Goal: Check status

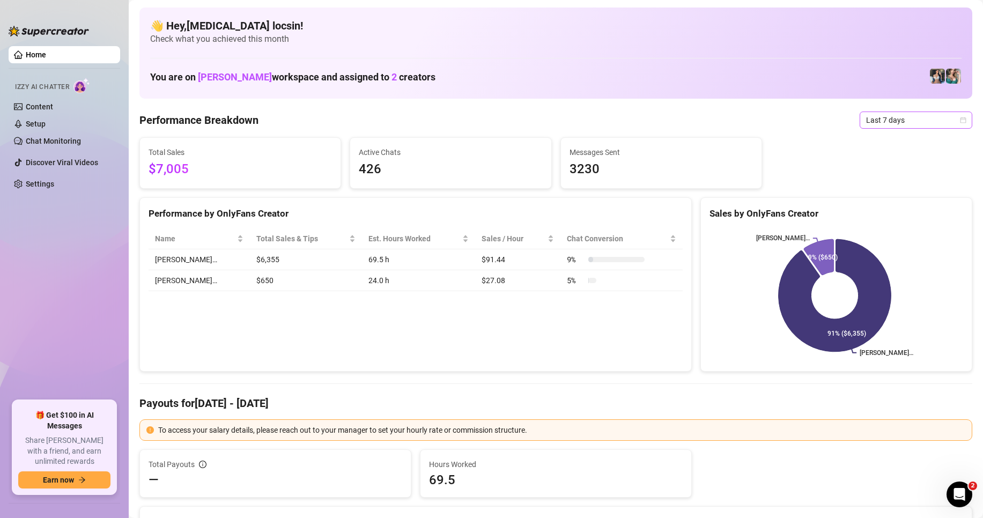
drag, startPoint x: 873, startPoint y: 109, endPoint x: 880, endPoint y: 113, distance: 7.2
click at [897, 122] on span "Last 7 days" at bounding box center [916, 120] width 100 height 16
click at [888, 212] on div "Custom date" at bounding box center [906, 210] width 95 height 12
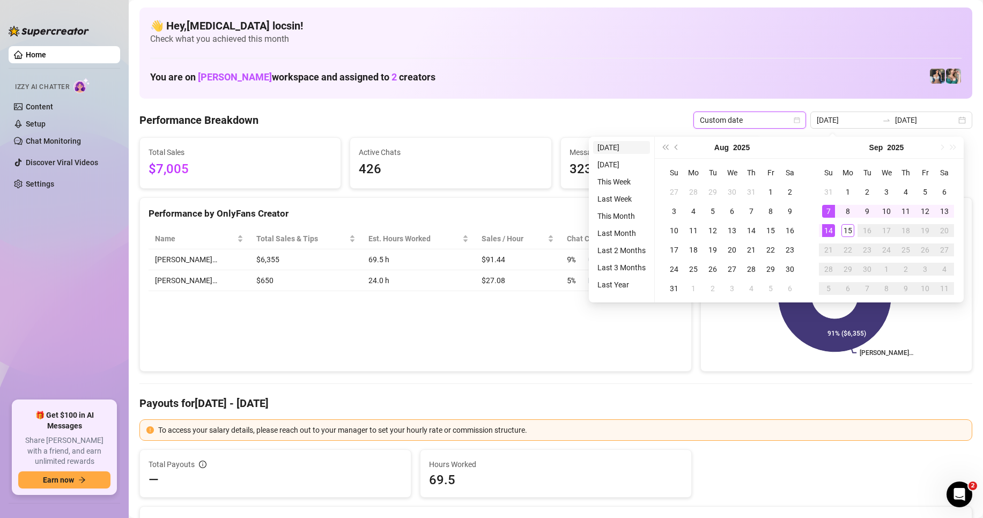
type input "[DATE]"
click at [619, 143] on li "[DATE]" at bounding box center [621, 147] width 57 height 13
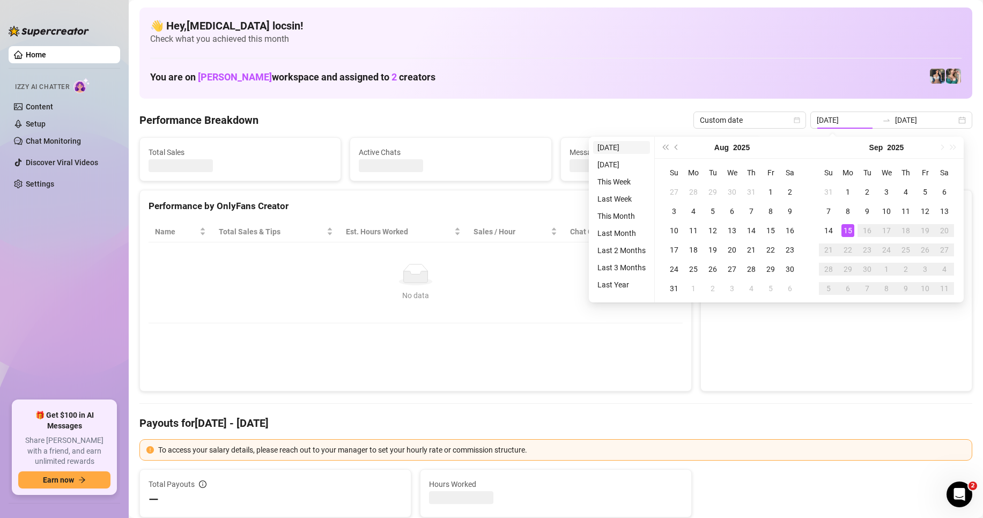
type input "[DATE]"
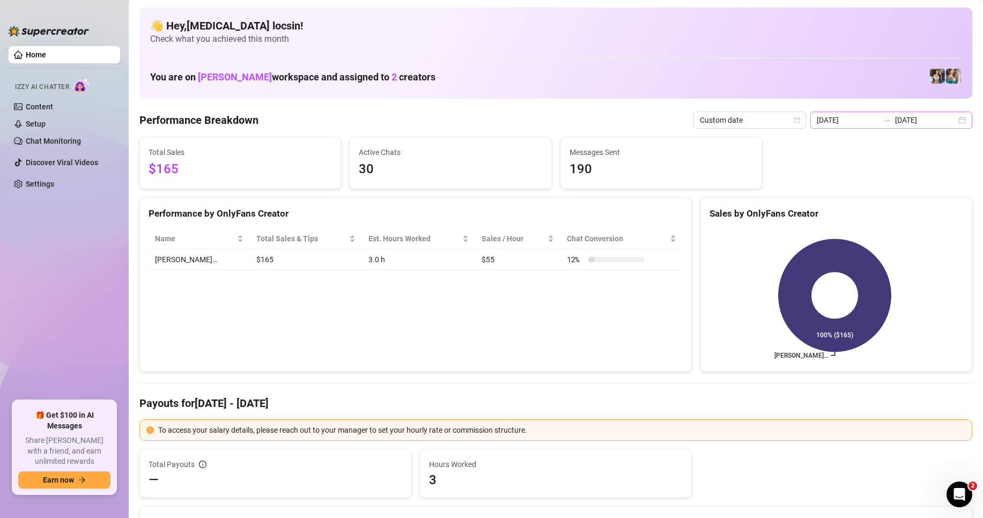
click at [907, 128] on div "[DATE] [DATE]" at bounding box center [891, 120] width 162 height 17
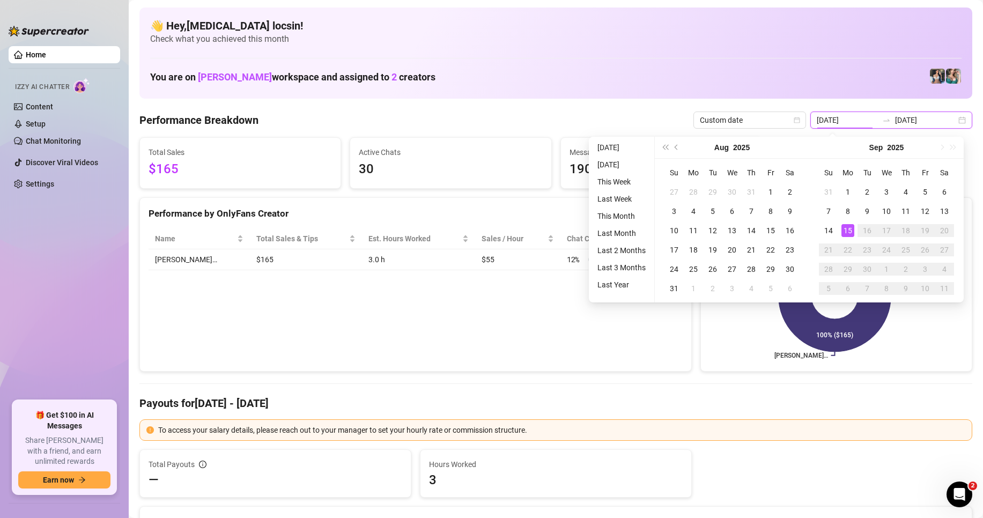
type input "[DATE]"
click at [429, 368] on div "Performance by OnlyFans Creator Name Total Sales & Tips Est. Hours Worked Sales…" at bounding box center [415, 284] width 552 height 175
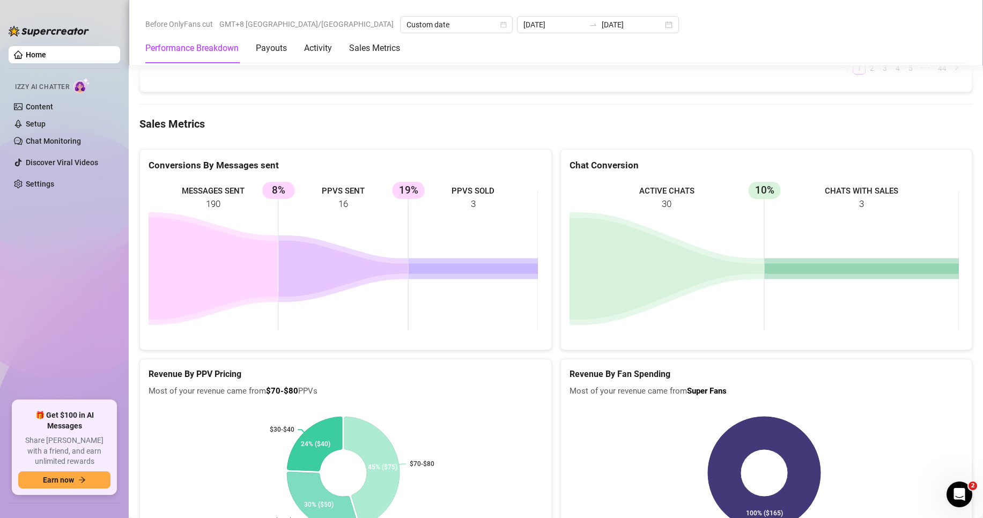
scroll to position [1341, 0]
